Goal: Transaction & Acquisition: Purchase product/service

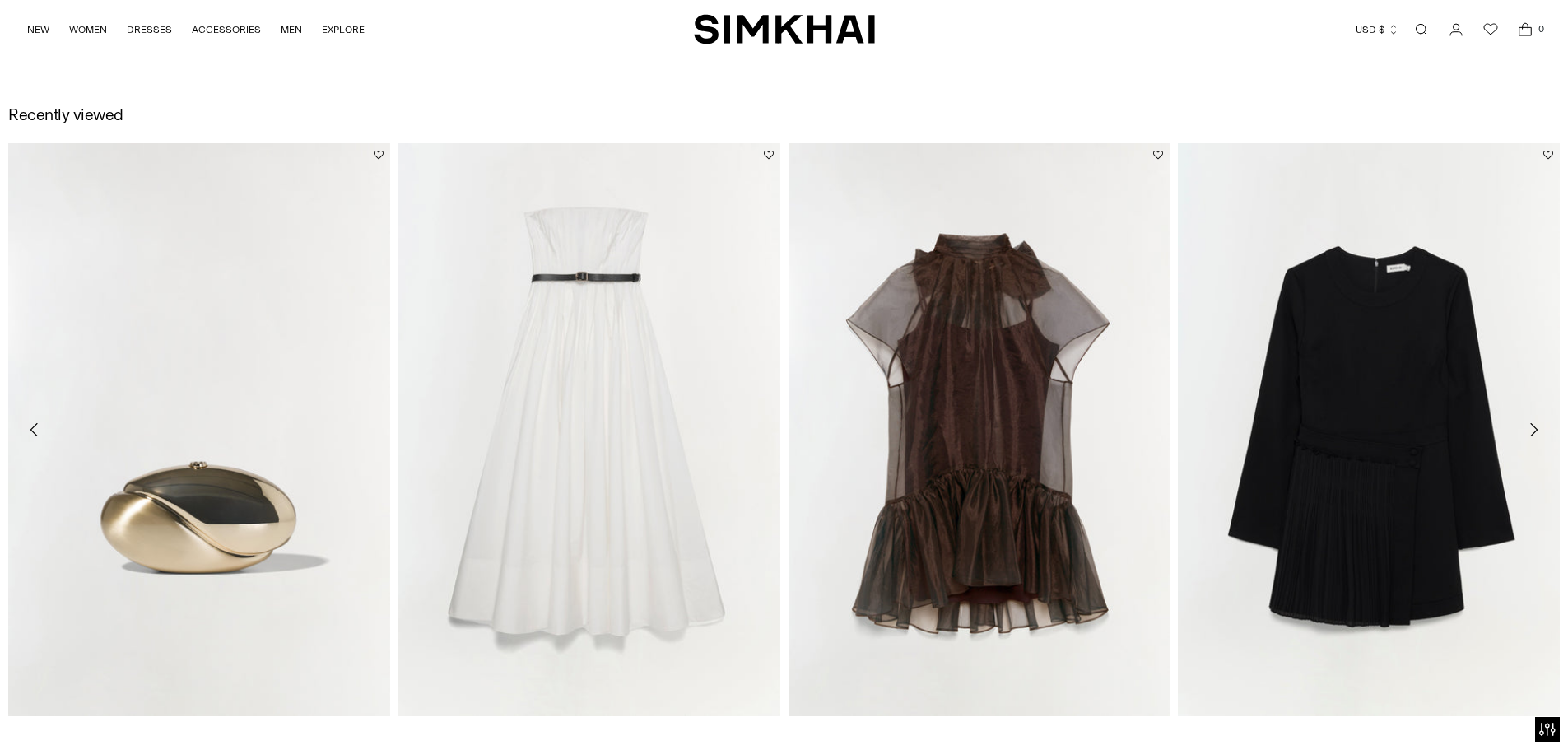
scroll to position [2468, 0]
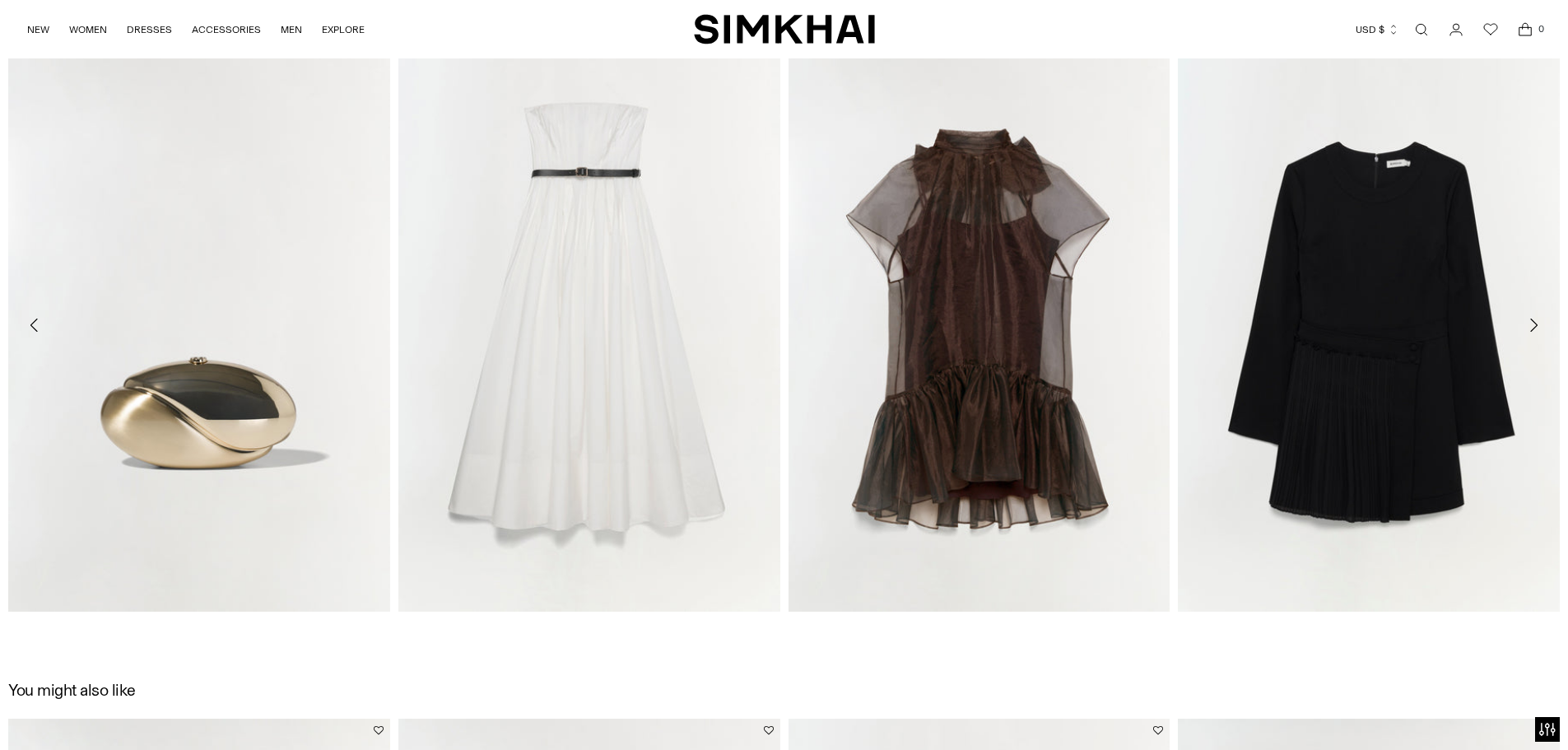
click at [1534, 325] on icon "Move to next carousel slide" at bounding box center [1534, 325] width 19 height 19
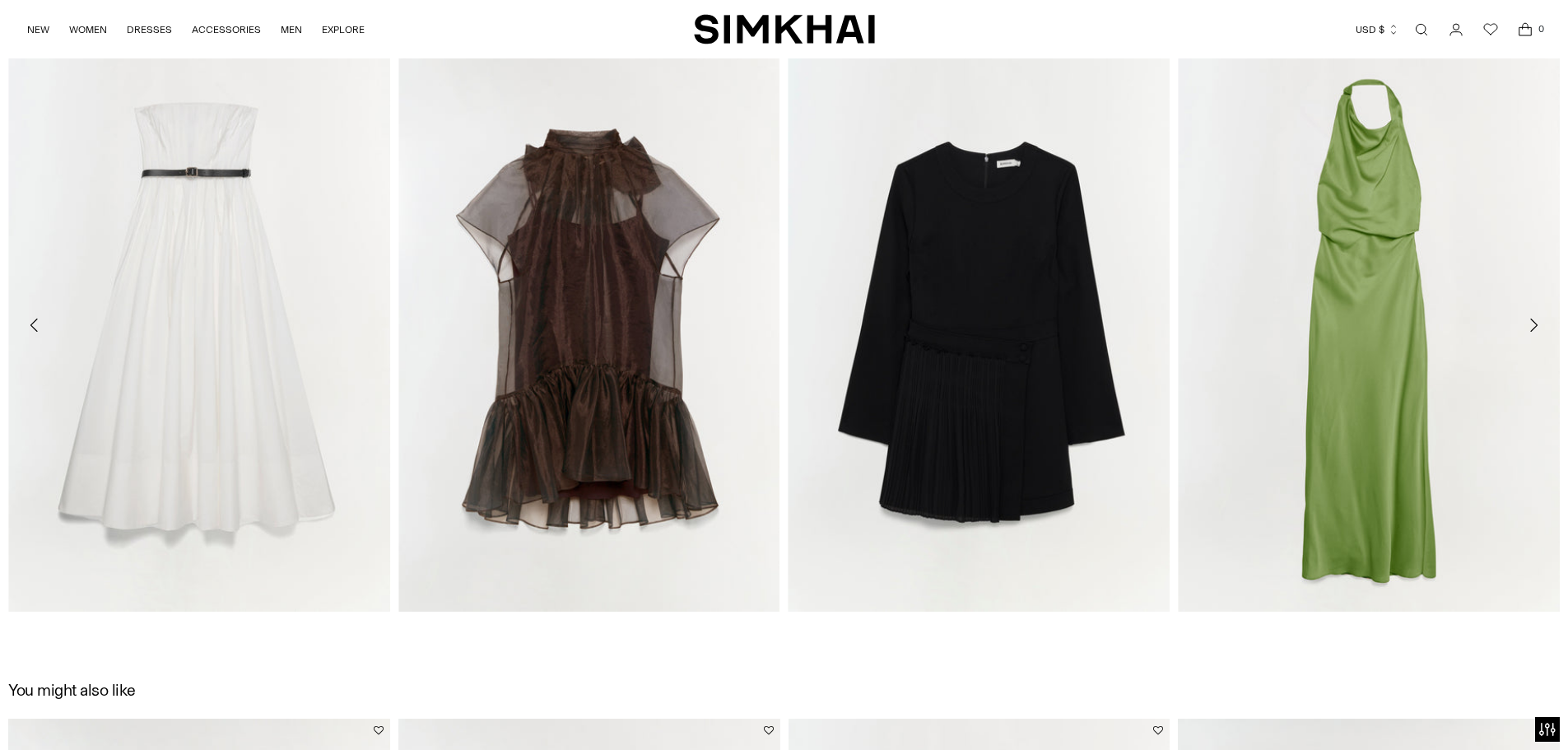
click at [1539, 323] on icon "Move to next carousel slide" at bounding box center [1534, 325] width 19 height 19
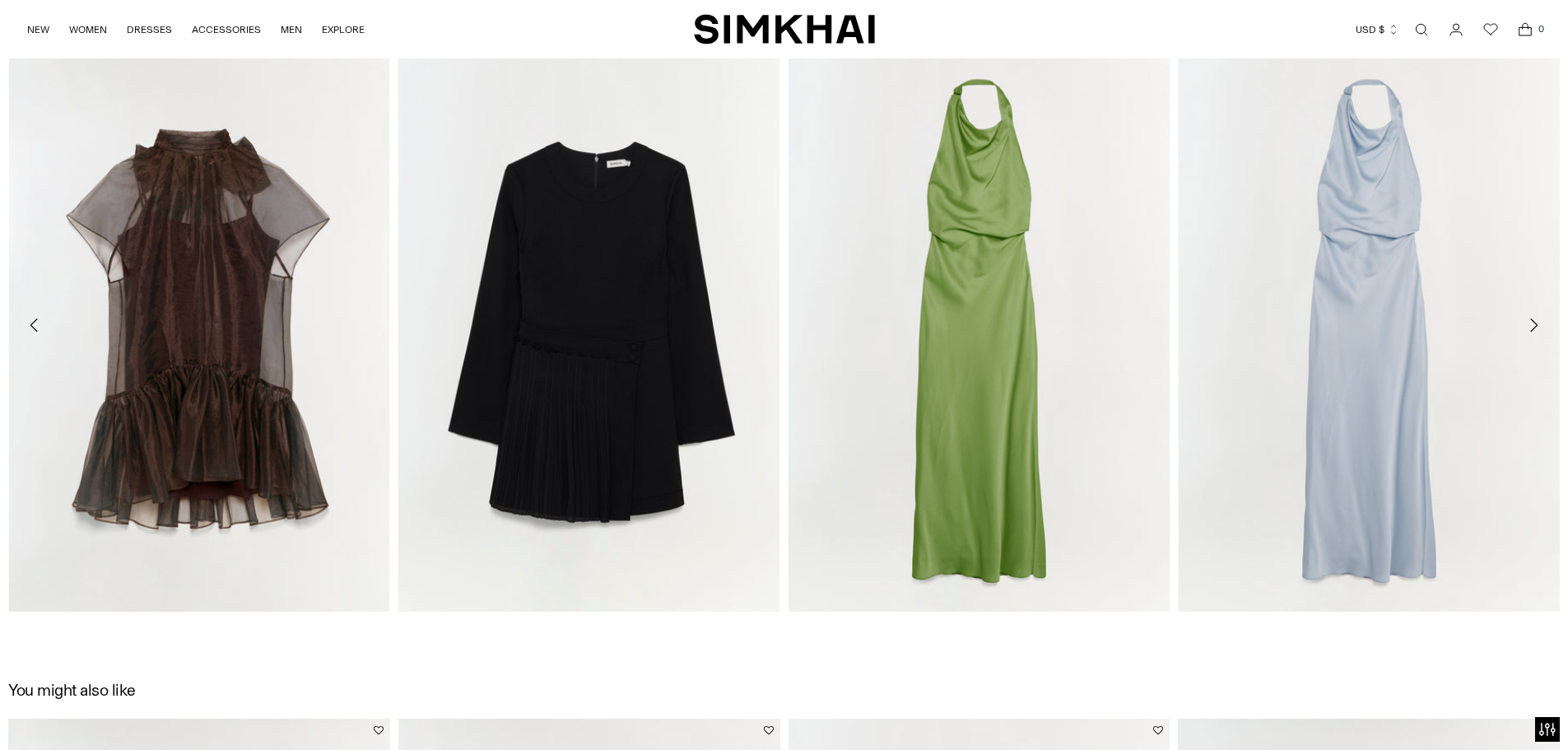
click at [1539, 323] on icon "Move to next carousel slide" at bounding box center [1534, 325] width 19 height 19
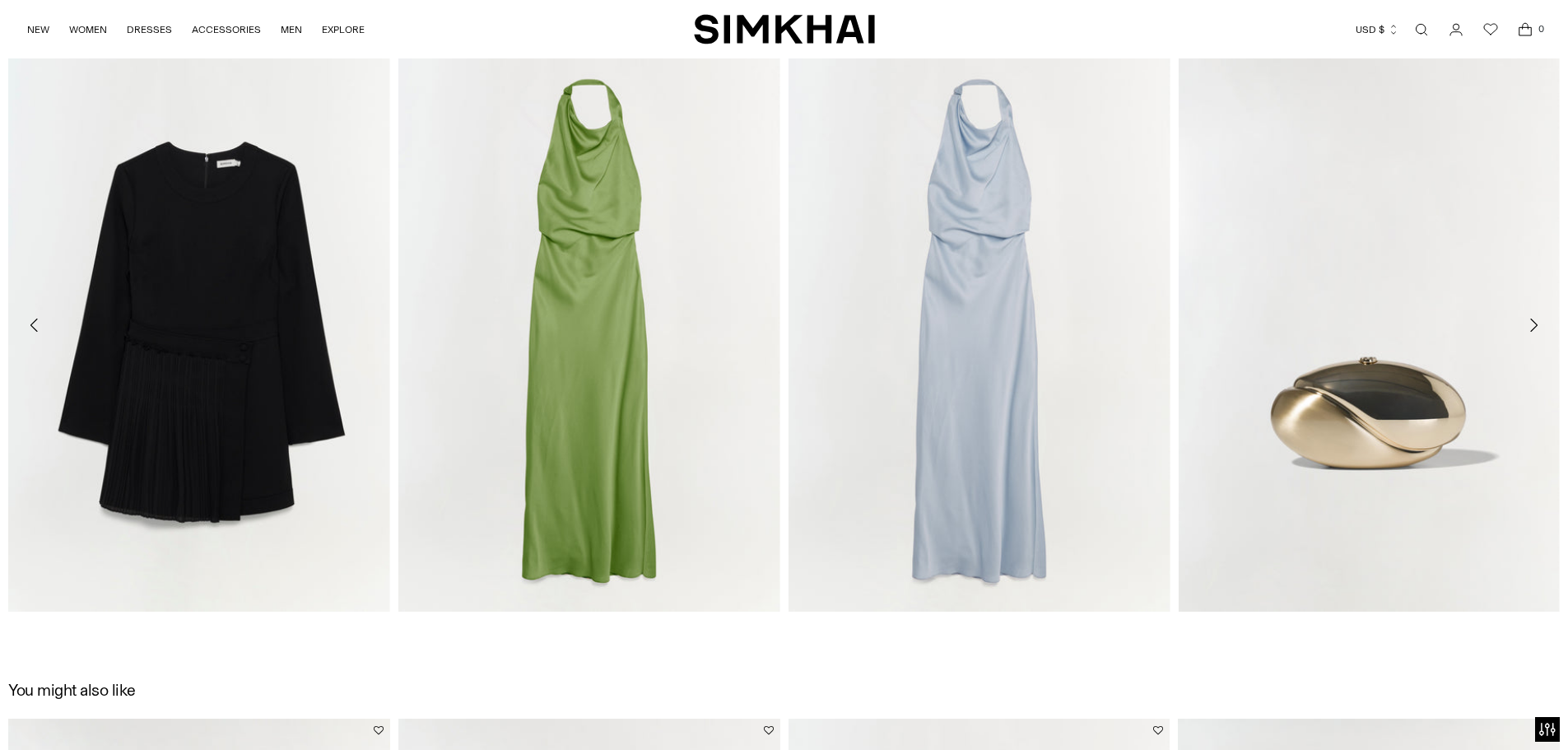
click at [1539, 323] on icon "Move to next carousel slide" at bounding box center [1534, 325] width 19 height 19
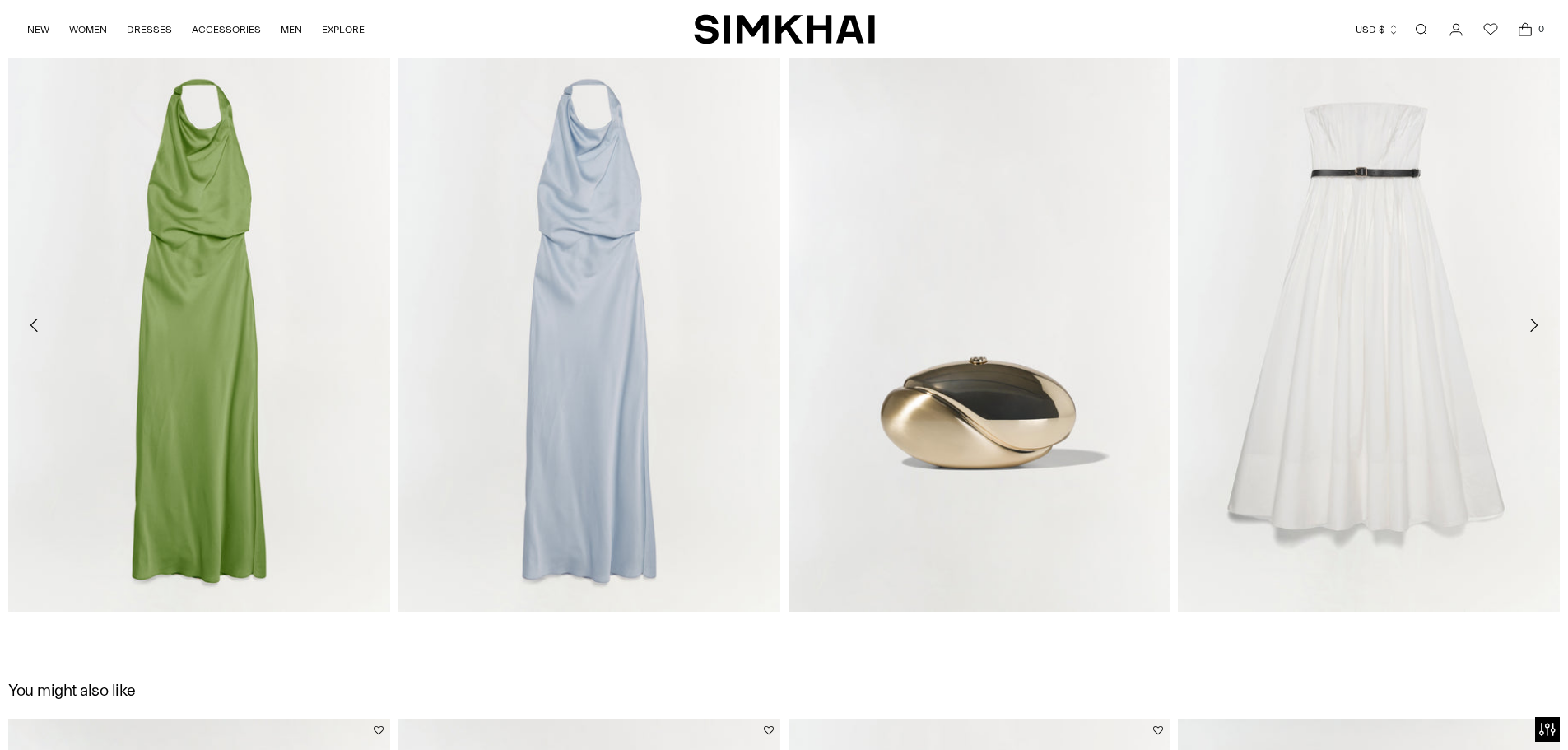
click at [1539, 323] on icon "Move to next carousel slide" at bounding box center [1534, 325] width 19 height 19
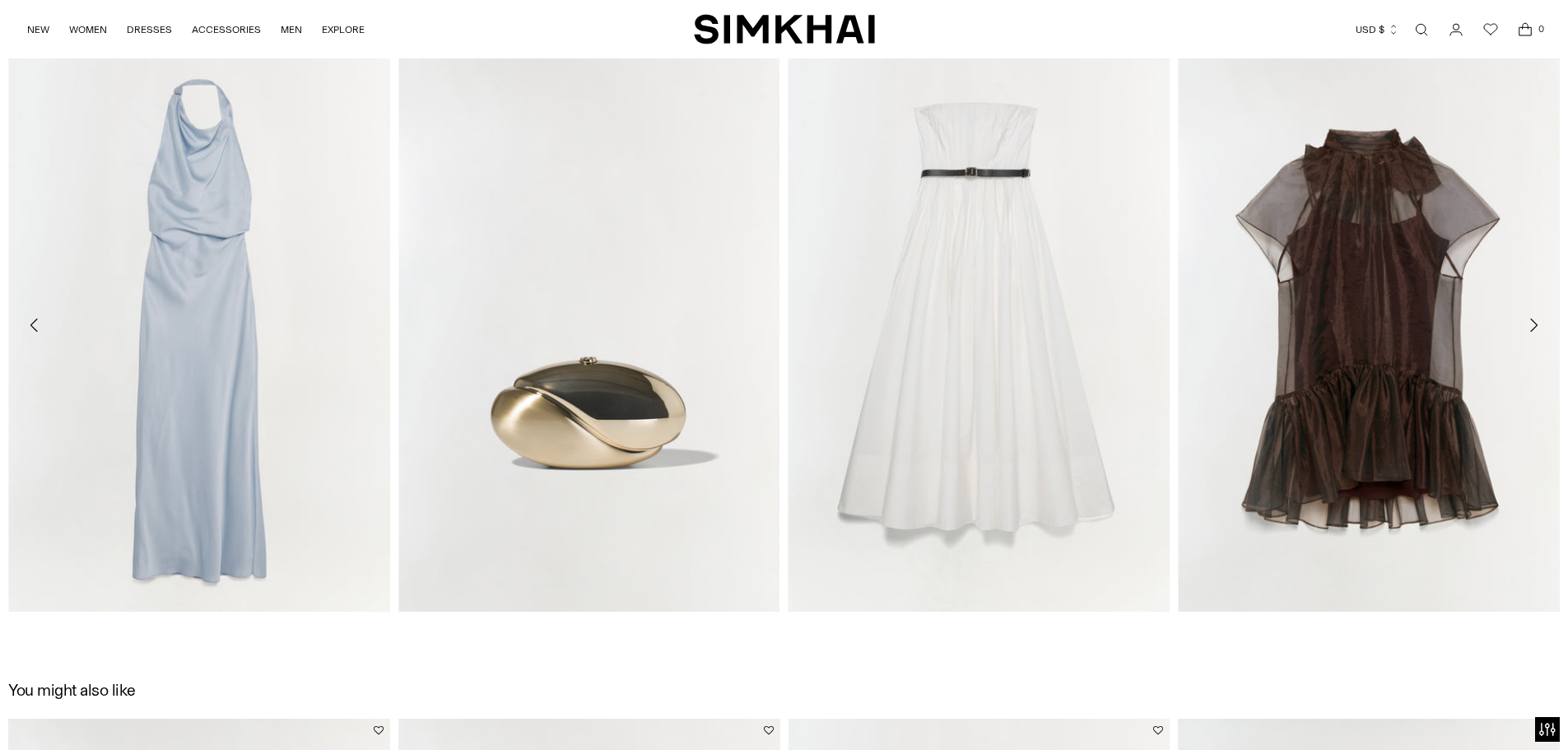
click at [1539, 323] on icon "Move to next carousel slide" at bounding box center [1534, 325] width 19 height 19
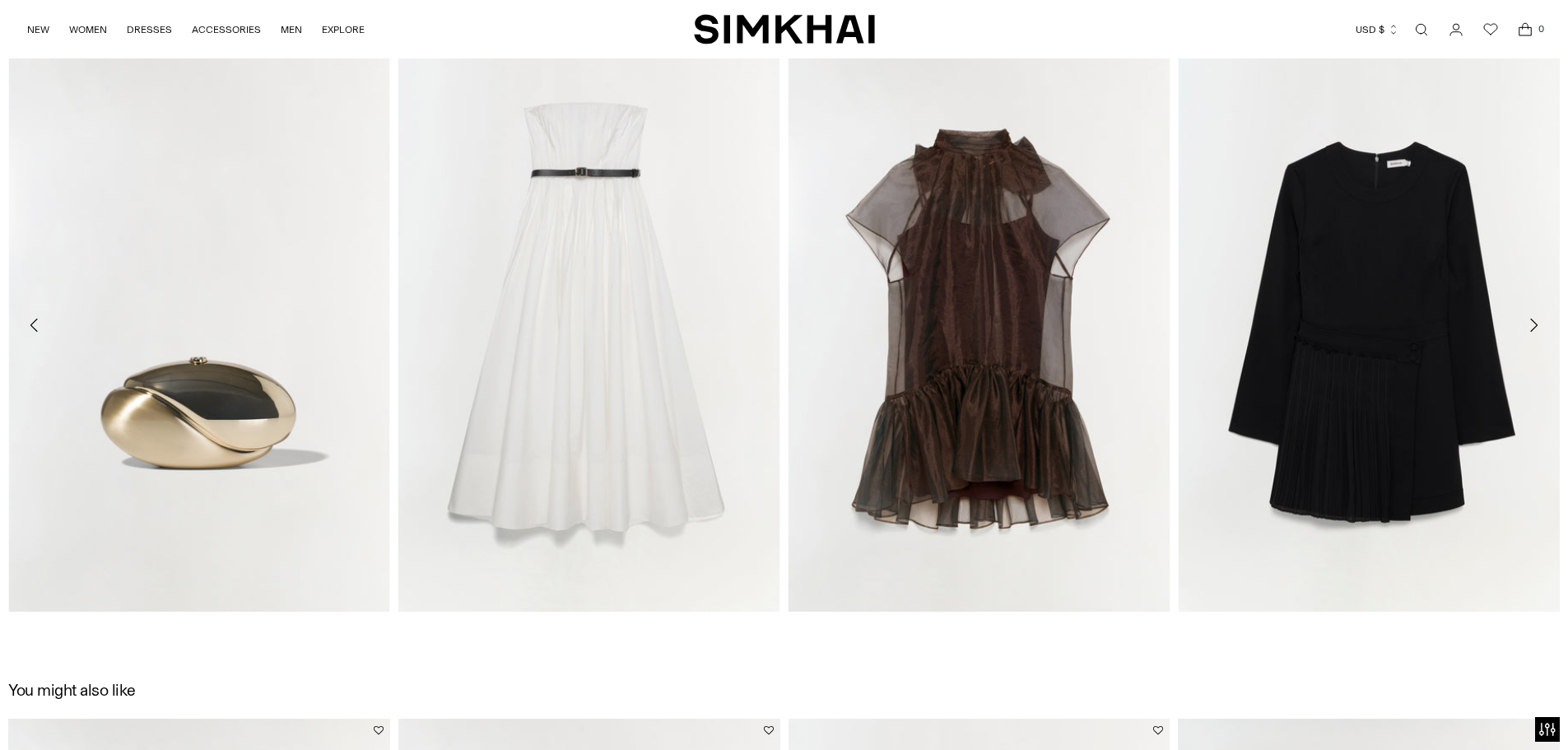
click at [1539, 323] on icon "Move to next carousel slide" at bounding box center [1534, 325] width 19 height 19
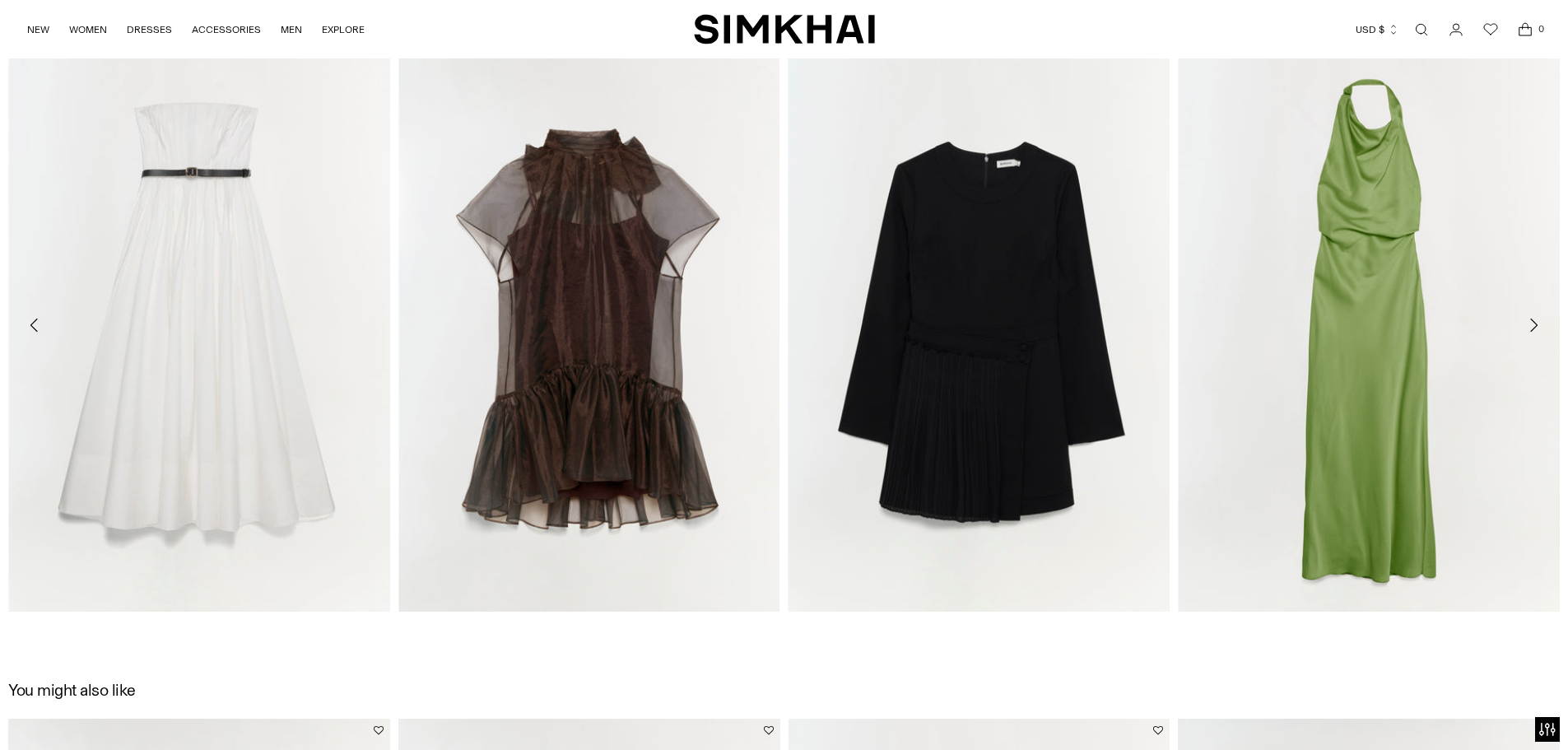
click at [1539, 323] on icon "Move to next carousel slide" at bounding box center [1534, 325] width 19 height 19
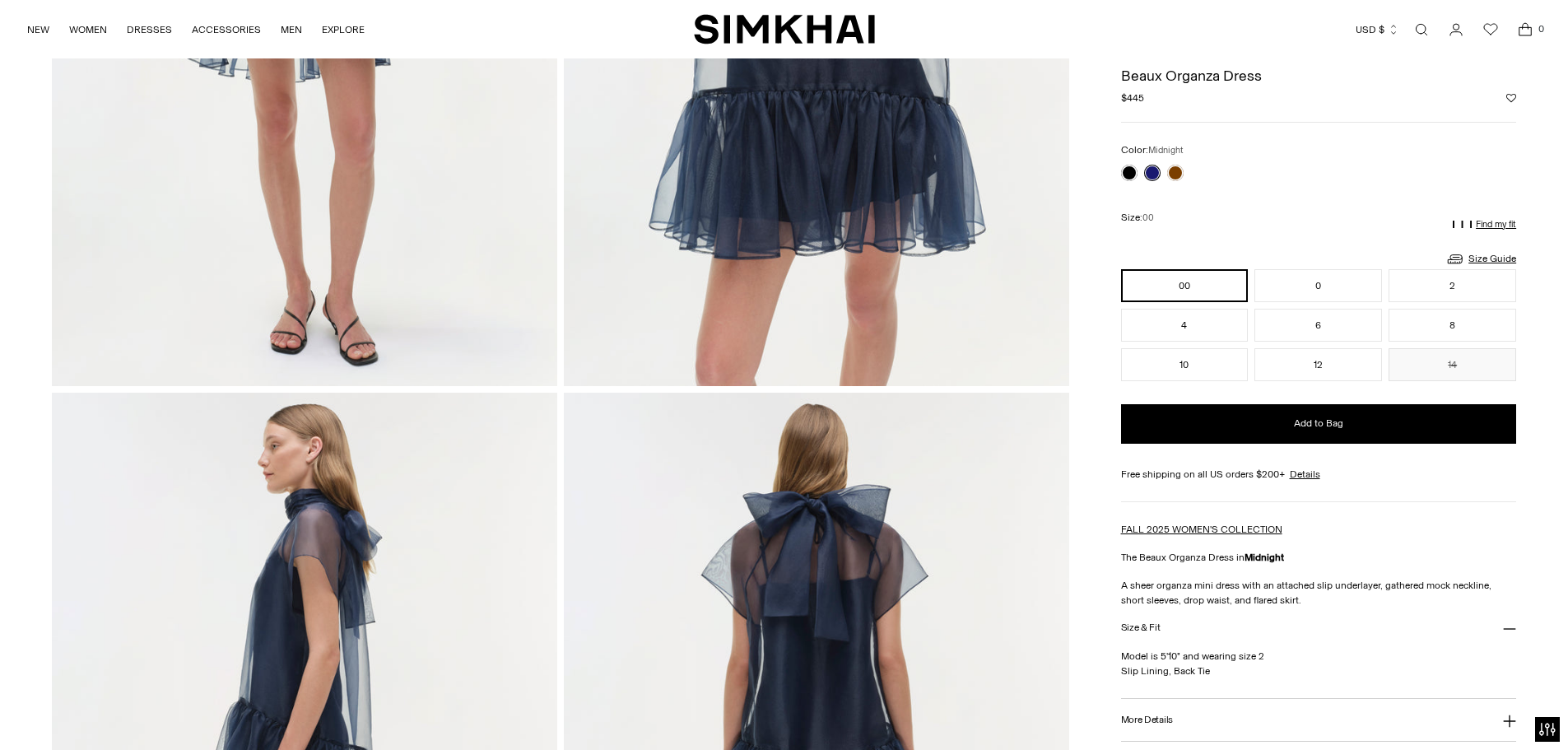
scroll to position [0, 0]
